Goal: Task Accomplishment & Management: Use online tool/utility

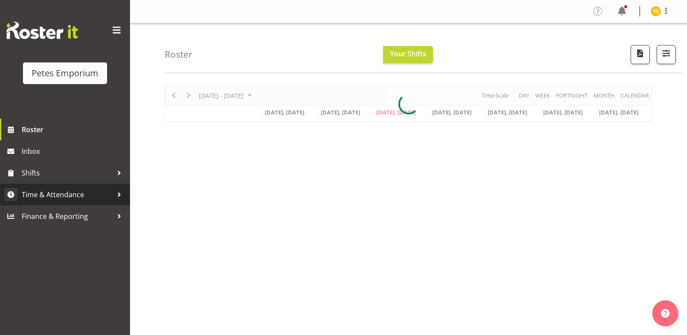
click at [49, 190] on span "Time & Attendance" at bounding box center [67, 194] width 91 height 13
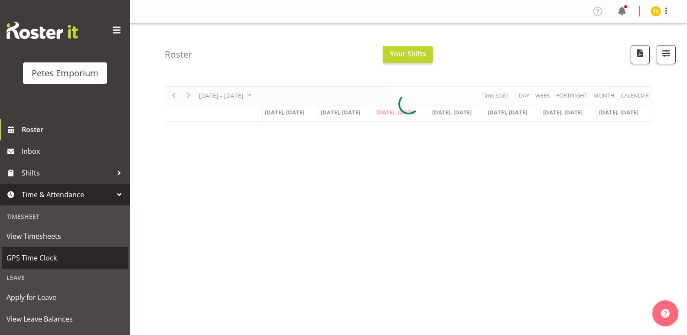
click at [28, 253] on span "GPS Time Clock" at bounding box center [65, 258] width 117 height 13
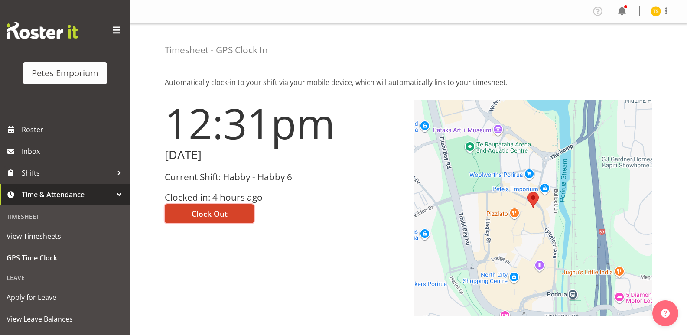
click at [185, 210] on button "Clock Out" at bounding box center [209, 213] width 89 height 19
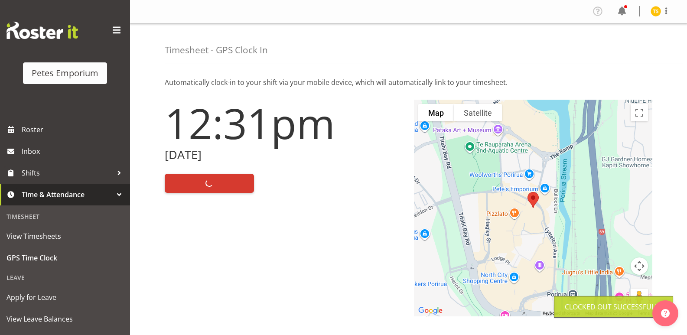
click at [655, 10] on img at bounding box center [656, 11] width 10 height 10
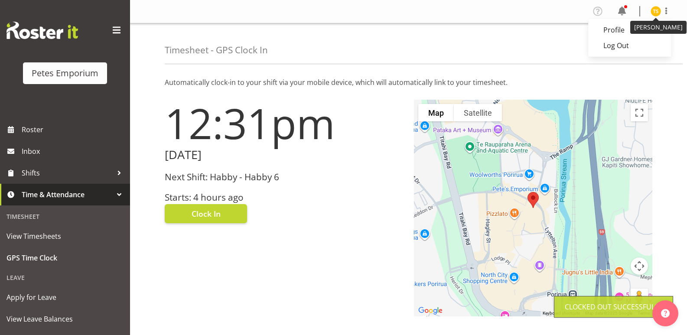
click at [625, 49] on link "Log Out" at bounding box center [630, 46] width 83 height 16
